Goal: Transaction & Acquisition: Obtain resource

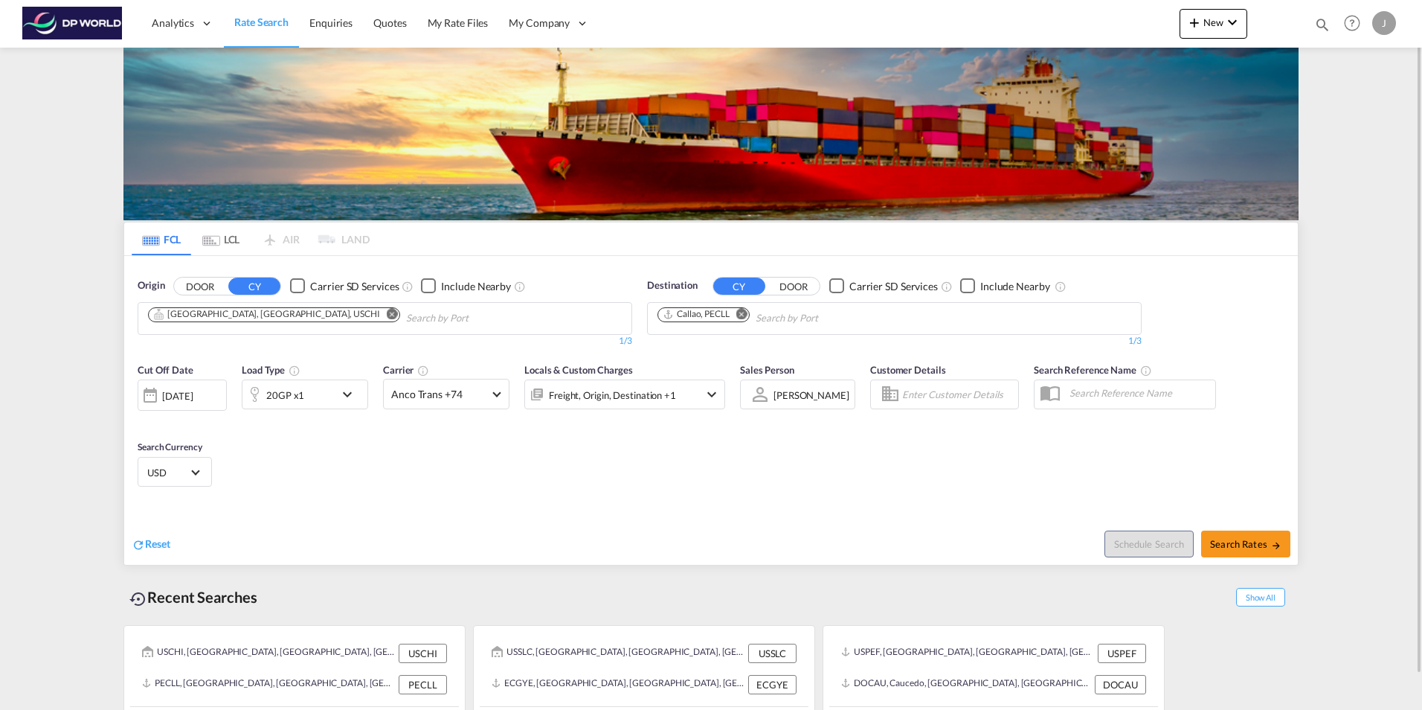
click at [746, 317] on md-icon "Remove" at bounding box center [741, 313] width 11 height 11
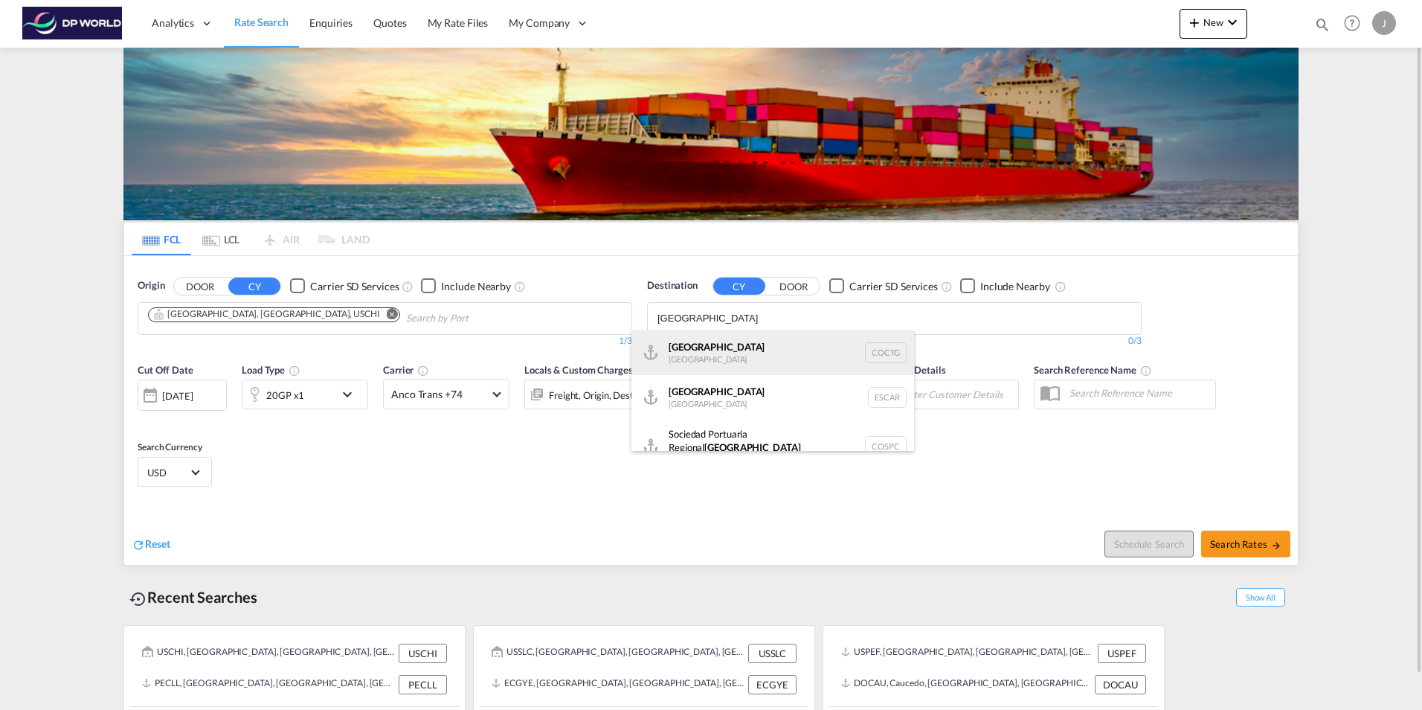
type input "[GEOGRAPHIC_DATA]"
click at [685, 350] on div "[GEOGRAPHIC_DATA] [GEOGRAPHIC_DATA] COCTG" at bounding box center [772, 352] width 283 height 45
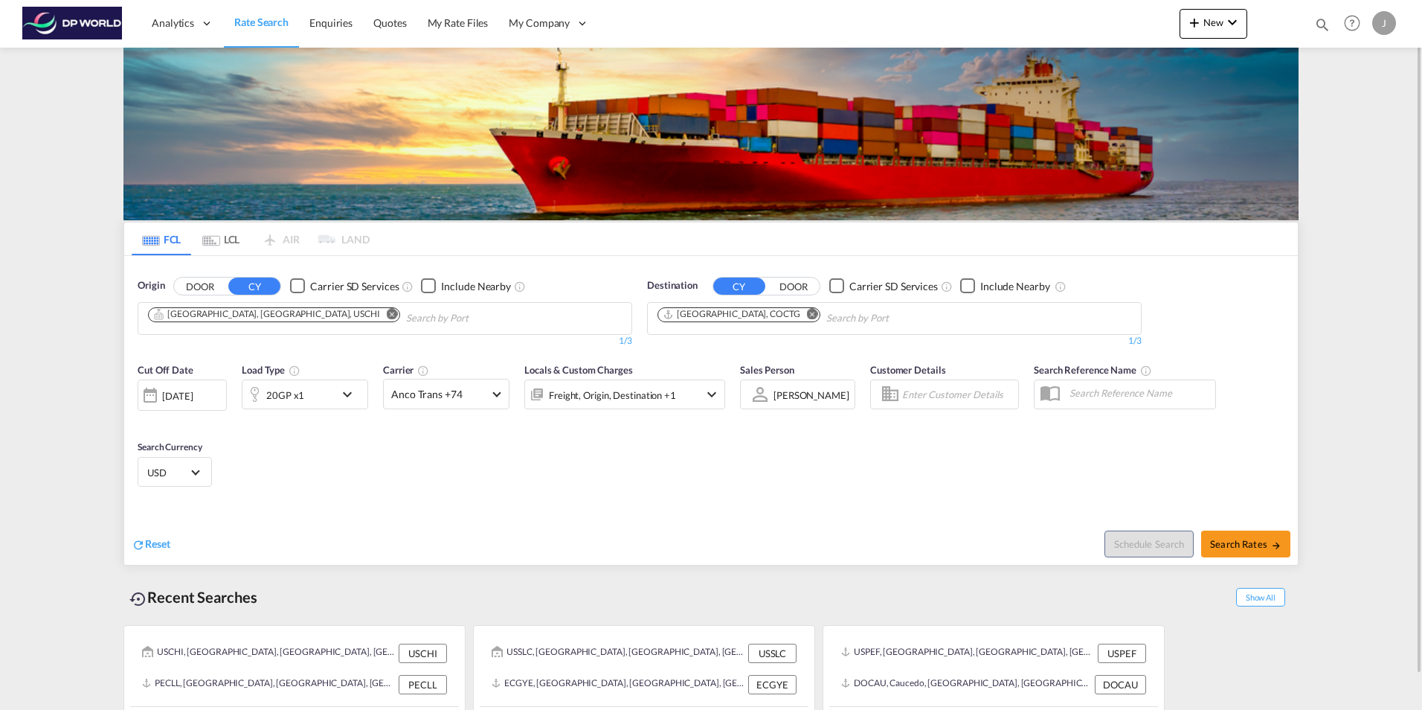
click at [157, 396] on div at bounding box center [150, 395] width 24 height 30
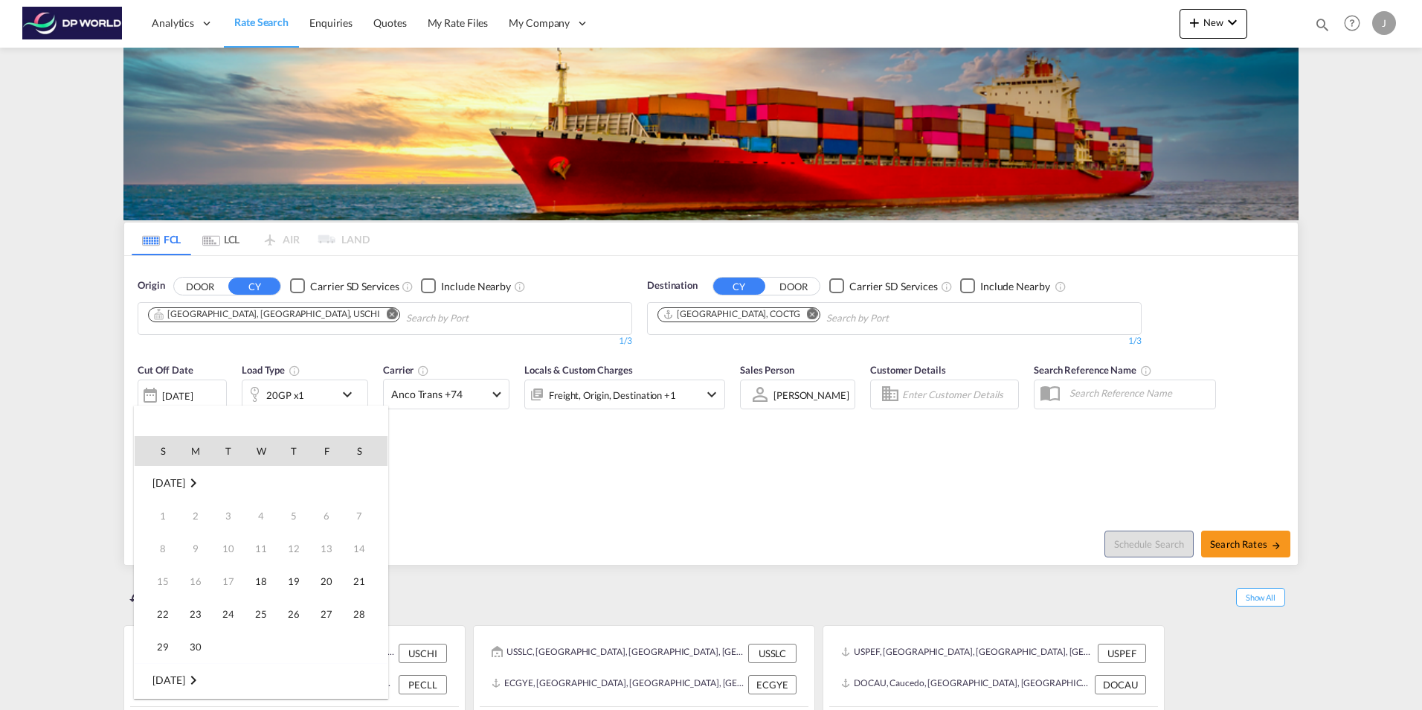
scroll to position [591, 0]
click at [227, 613] on span "23" at bounding box center [228, 614] width 30 height 30
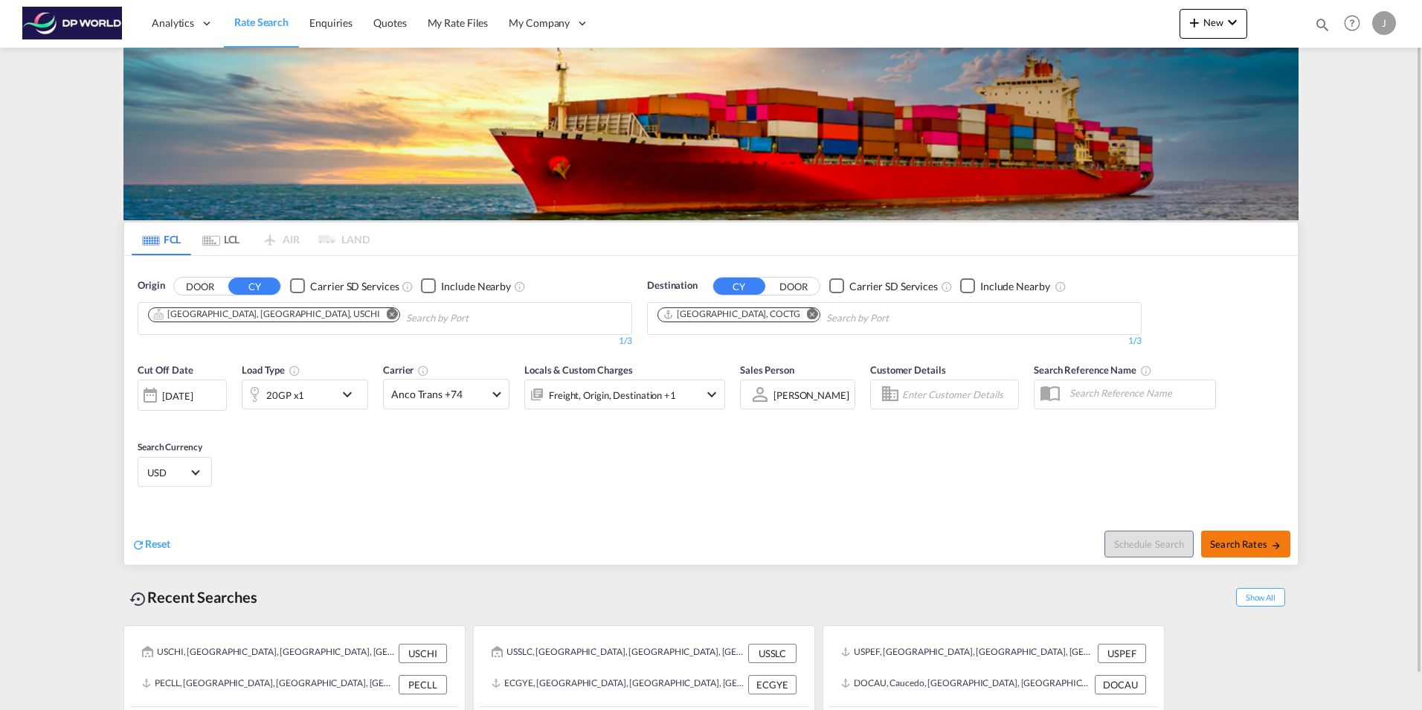
click at [1230, 544] on span "Search Rates" at bounding box center [1245, 544] width 71 height 12
type input "USCHI to COCTG / [DATE]"
